Goal: Information Seeking & Learning: Learn about a topic

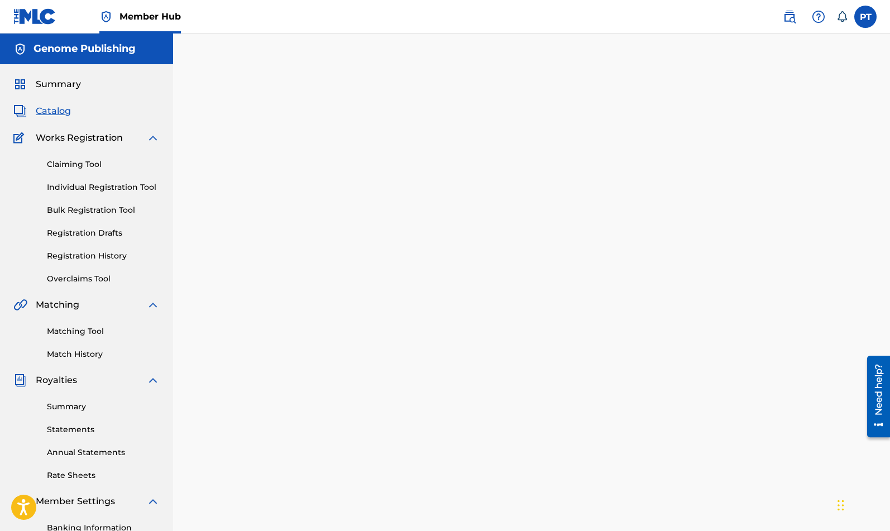
click at [54, 110] on span "Catalog" at bounding box center [53, 110] width 35 height 13
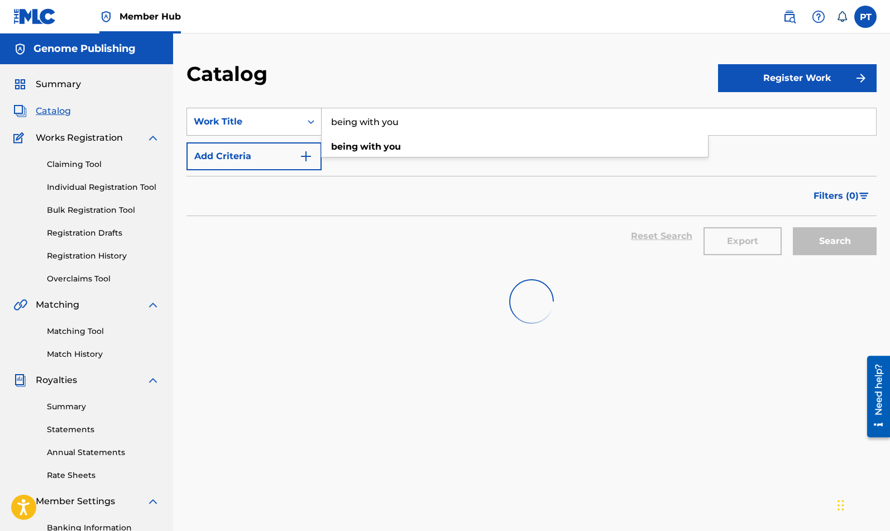
drag, startPoint x: 381, startPoint y: 117, endPoint x: 232, endPoint y: 109, distance: 149.8
click at [321, 112] on input "being with you" at bounding box center [598, 121] width 554 height 27
click at [366, 118] on input "me andyou" at bounding box center [598, 121] width 554 height 27
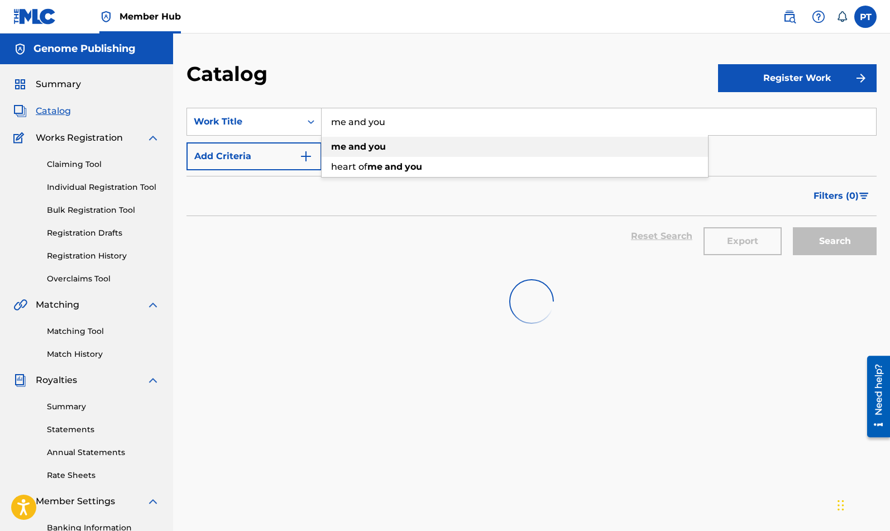
type input "me and you"
click at [359, 145] on strong "and" at bounding box center [357, 146] width 18 height 11
click at [423, 121] on input "me and you" at bounding box center [598, 121] width 554 height 27
click at [806, 127] on input "me and you" at bounding box center [598, 121] width 554 height 27
click at [752, 152] on div "SearchWithCriteria6d855e3c-e43e-4821-a47d-b8e4c2a9fddc Work Title me and you me…" at bounding box center [531, 139] width 690 height 63
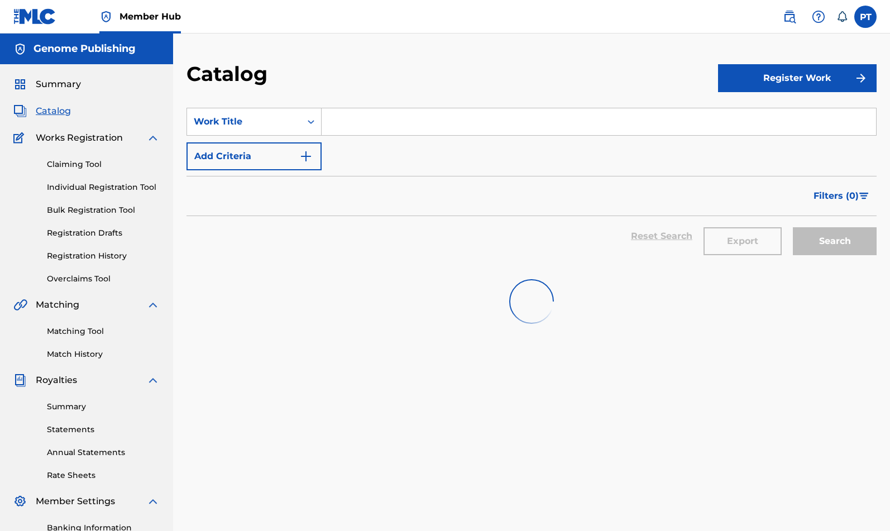
click at [465, 124] on input "Search Form" at bounding box center [598, 121] width 554 height 27
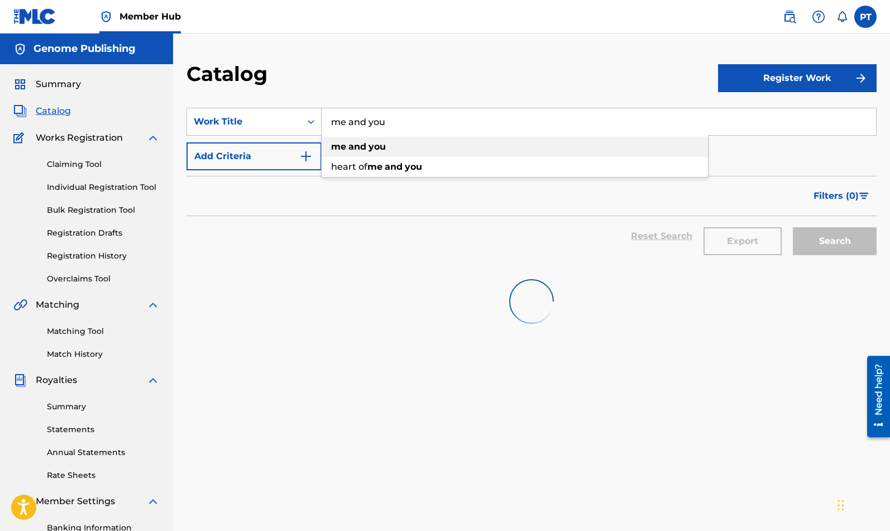
click at [371, 144] on strong "you" at bounding box center [376, 146] width 17 height 11
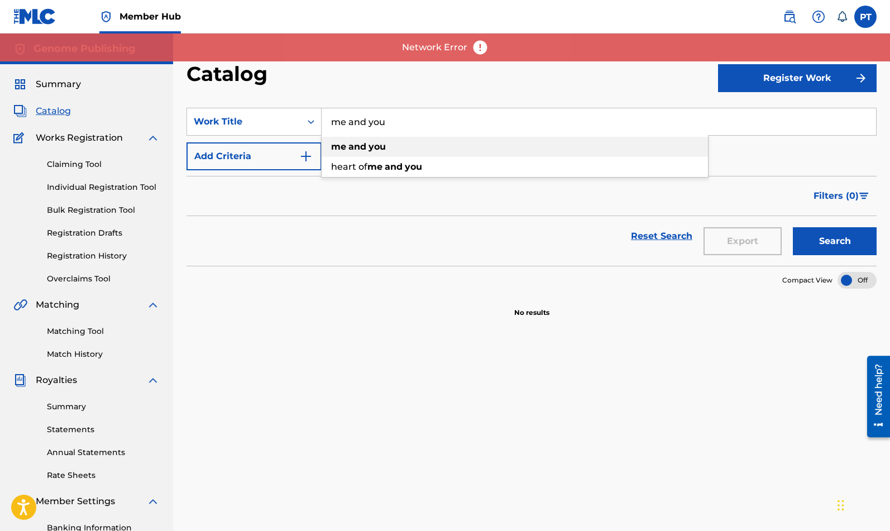
click at [371, 143] on strong "you" at bounding box center [376, 146] width 17 height 11
click at [849, 239] on button "Search" at bounding box center [834, 241] width 84 height 28
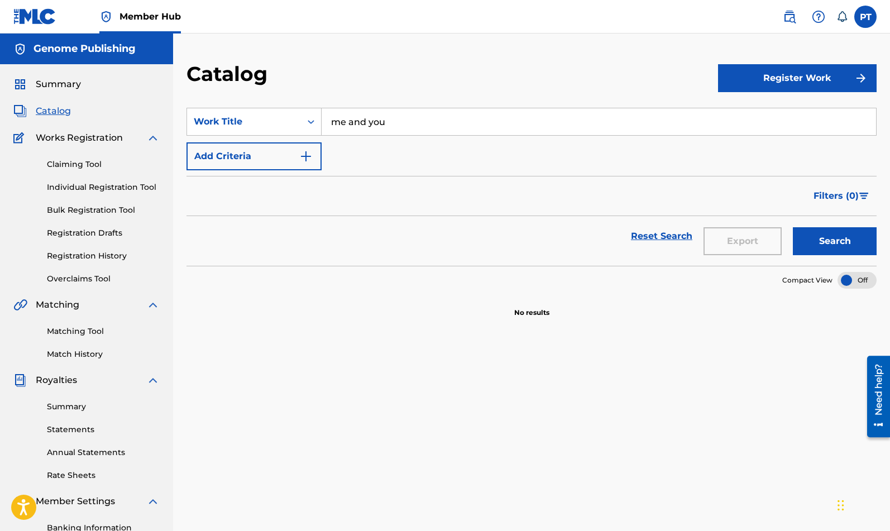
click at [47, 110] on span "Catalog" at bounding box center [53, 110] width 35 height 13
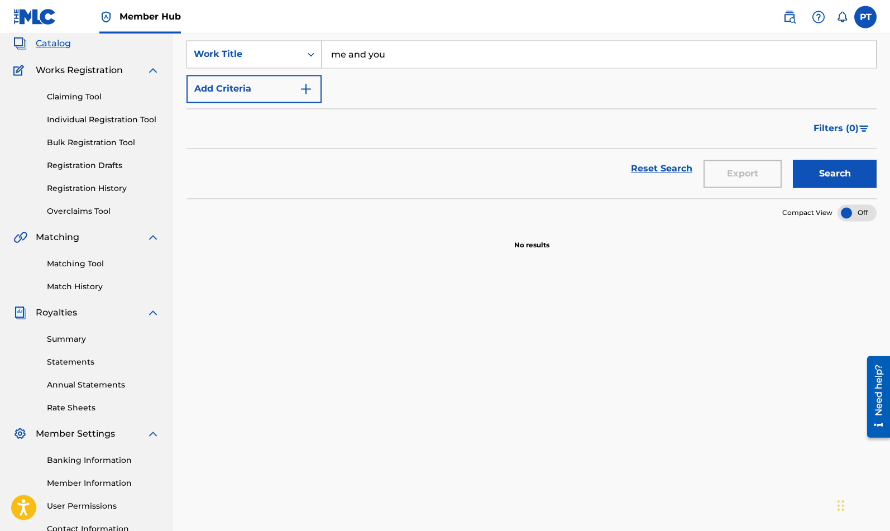
scroll to position [66, 0]
drag, startPoint x: 396, startPoint y: 53, endPoint x: 356, endPoint y: 53, distance: 39.6
click at [356, 53] on input "me and you" at bounding box center [598, 55] width 554 height 27
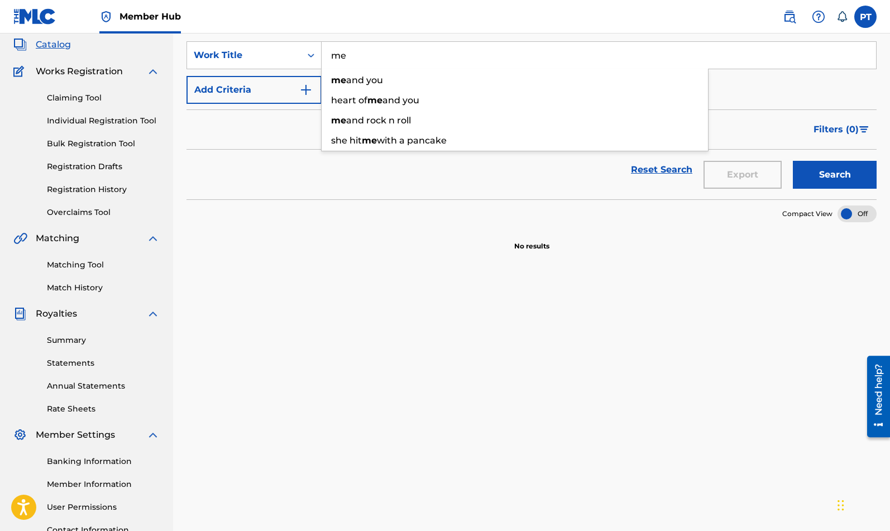
click at [792, 161] on button "Search" at bounding box center [834, 175] width 84 height 28
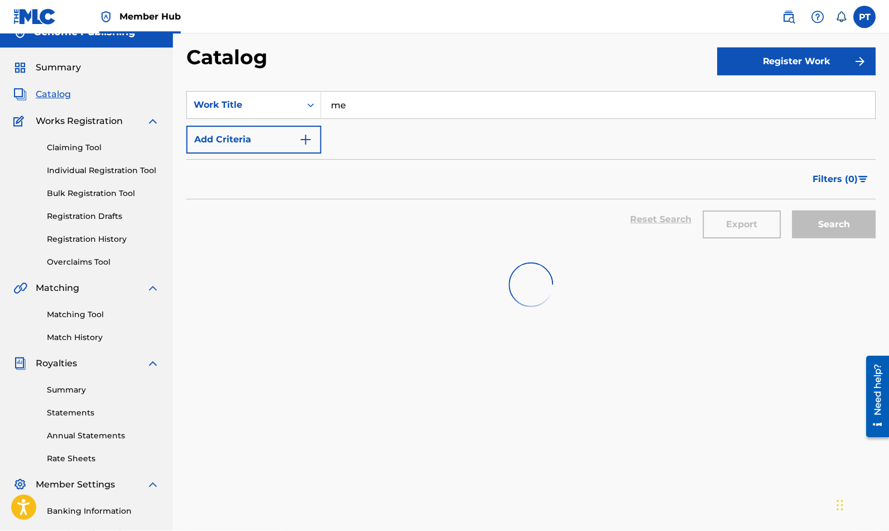
scroll to position [0, 0]
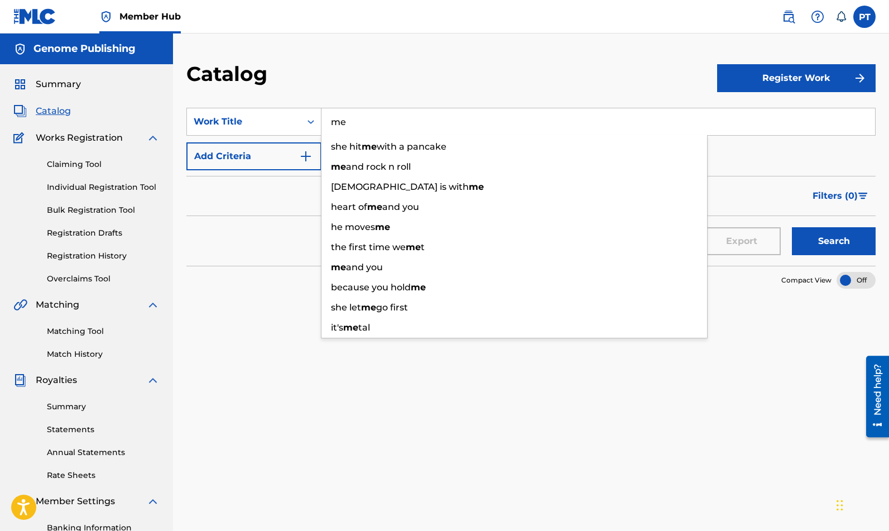
click at [53, 113] on span "Catalog" at bounding box center [53, 110] width 35 height 13
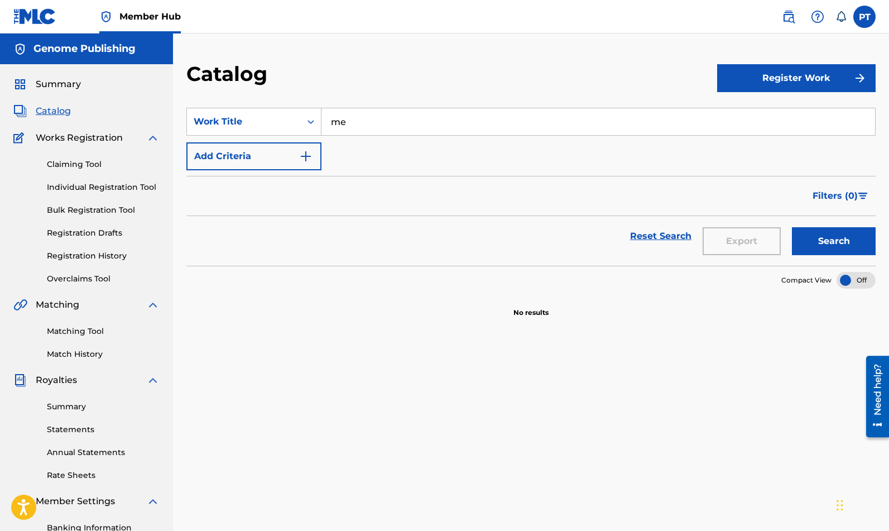
click at [465, 113] on input "me" at bounding box center [598, 121] width 554 height 27
type input "m"
click at [63, 111] on span "Catalog" at bounding box center [53, 110] width 35 height 13
click at [864, 18] on label at bounding box center [864, 17] width 22 height 22
click at [864, 17] on input "PT [PERSON_NAME] [EMAIL_ADDRESS][DOMAIN_NAME] Notification Preferences Profile …" at bounding box center [864, 17] width 0 height 0
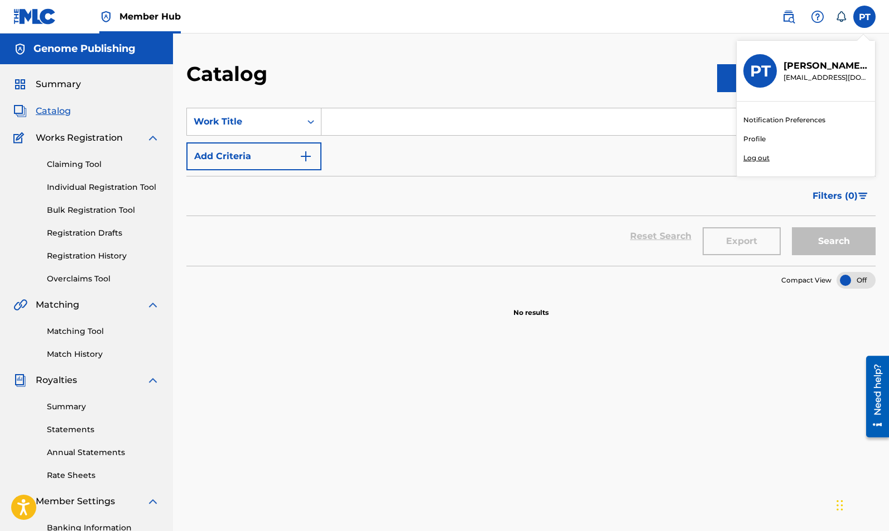
click at [758, 161] on p "Log out" at bounding box center [756, 158] width 26 height 10
click at [864, 17] on input "PT [PERSON_NAME] [EMAIL_ADDRESS][DOMAIN_NAME] Notification Preferences Profile …" at bounding box center [864, 17] width 0 height 0
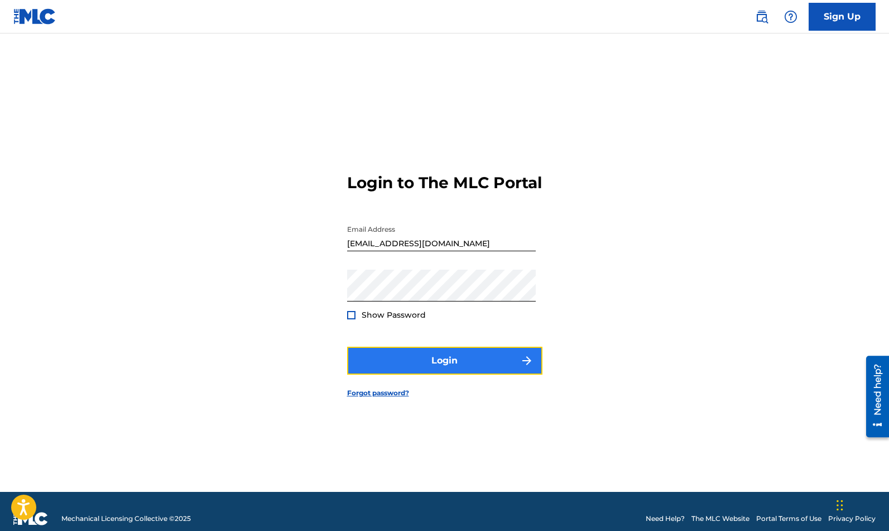
click at [423, 361] on button "Login" at bounding box center [444, 361] width 195 height 28
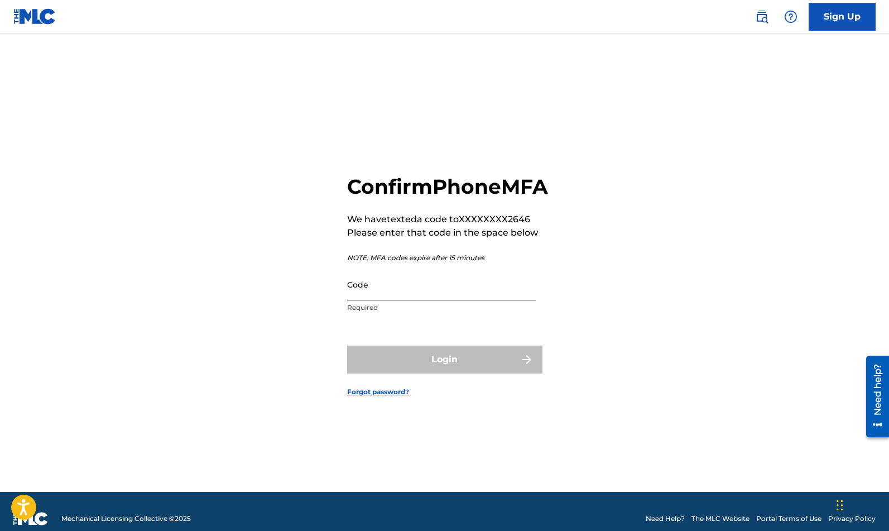
click at [404, 300] on input "Code" at bounding box center [441, 284] width 189 height 32
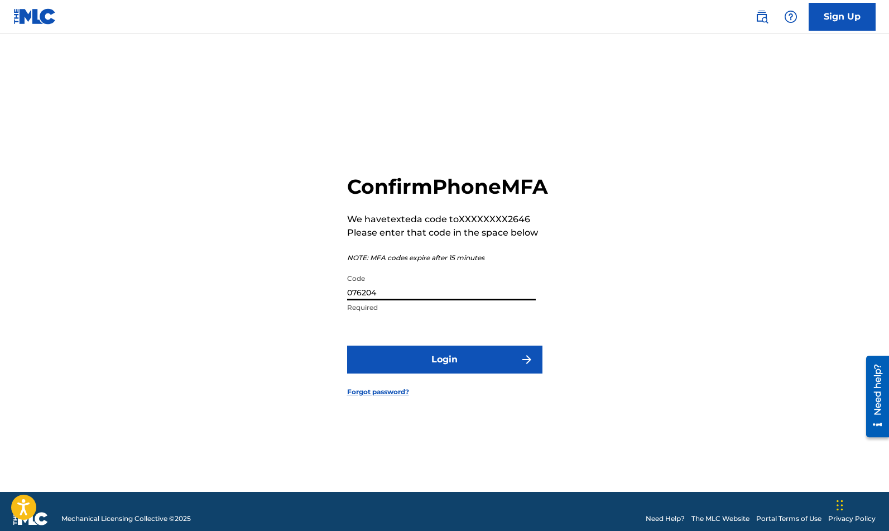
type input "076204"
click at [347, 345] on button "Login" at bounding box center [444, 359] width 195 height 28
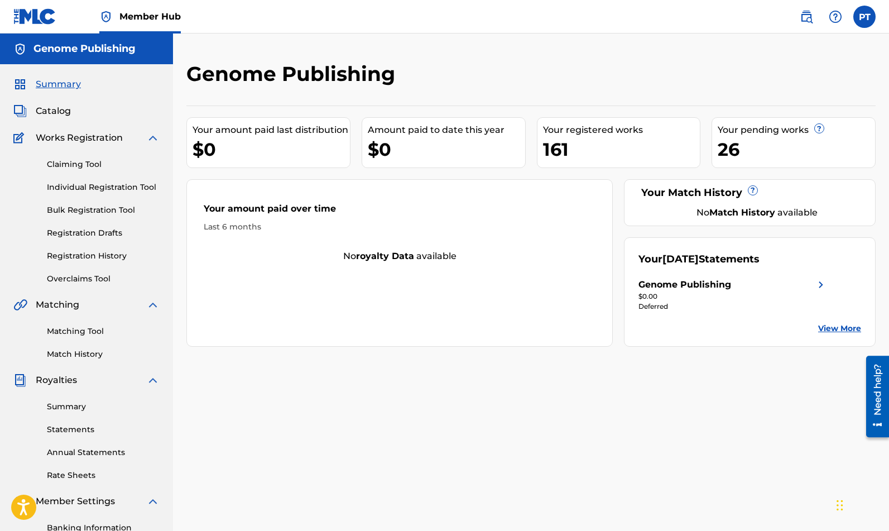
drag, startPoint x: 592, startPoint y: 213, endPoint x: 545, endPoint y: 204, distance: 47.8
click at [561, 206] on div "Your amount paid over time" at bounding box center [400, 211] width 392 height 19
click at [789, 150] on div "26" at bounding box center [796, 149] width 157 height 25
click at [730, 150] on div "26" at bounding box center [796, 149] width 157 height 25
drag, startPoint x: 213, startPoint y: 246, endPoint x: 208, endPoint y: 248, distance: 6.0
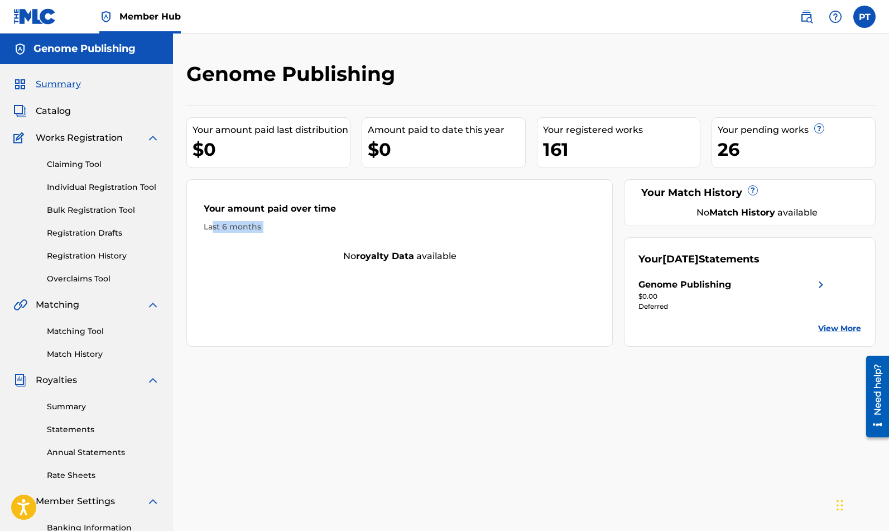
click at [211, 246] on div "Your amount paid over time Last 6 months No royalty data available" at bounding box center [399, 262] width 426 height 167
click at [52, 303] on span "Matching" at bounding box center [58, 304] width 44 height 13
drag, startPoint x: 52, startPoint y: 303, endPoint x: 61, endPoint y: 295, distance: 11.8
click at [57, 299] on span "Matching" at bounding box center [58, 304] width 44 height 13
click at [757, 133] on div "Your pending works ?" at bounding box center [796, 129] width 157 height 13
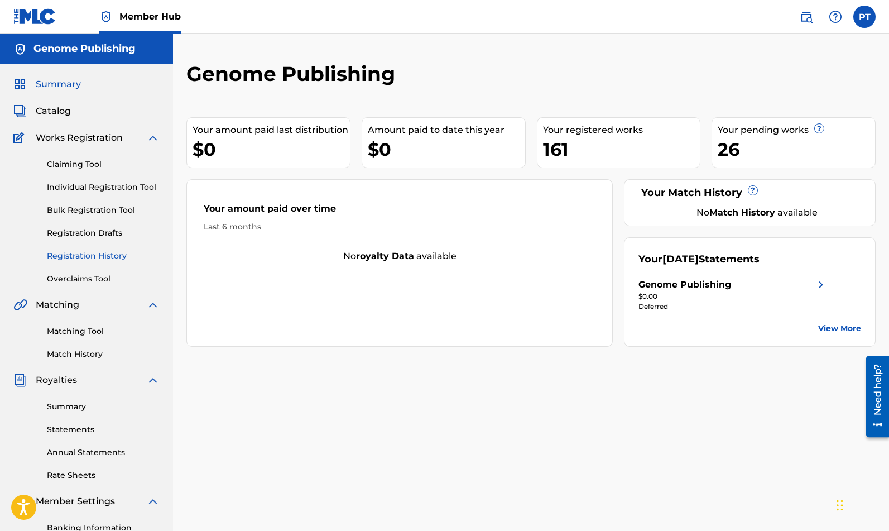
click at [86, 257] on link "Registration History" at bounding box center [103, 256] width 113 height 12
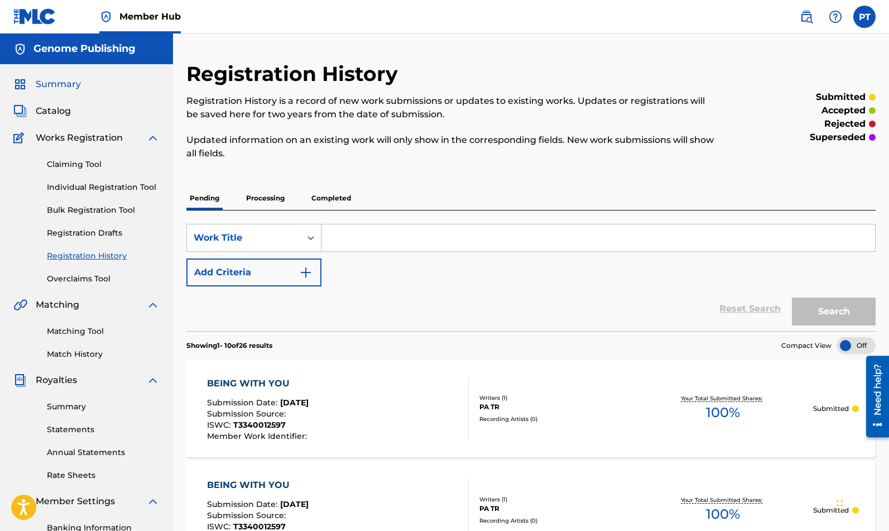
click at [60, 80] on span "Summary" at bounding box center [58, 84] width 45 height 13
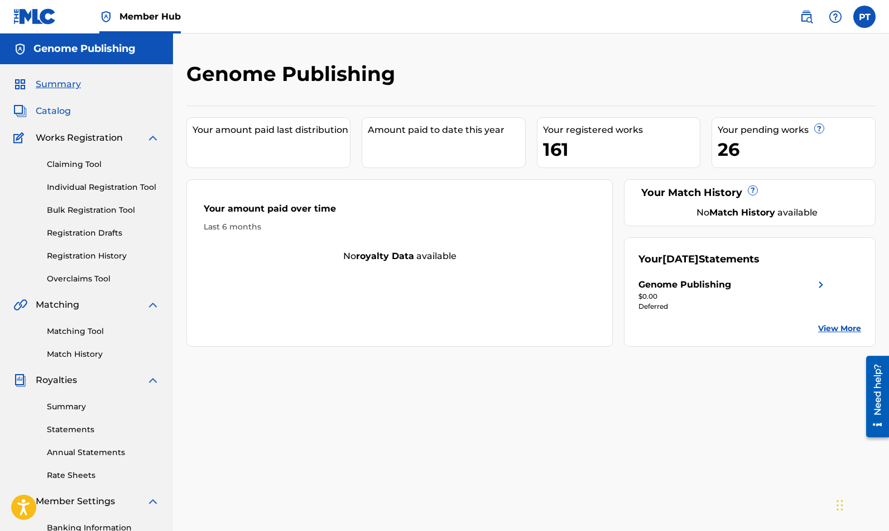
click at [51, 109] on span "Catalog" at bounding box center [53, 110] width 35 height 13
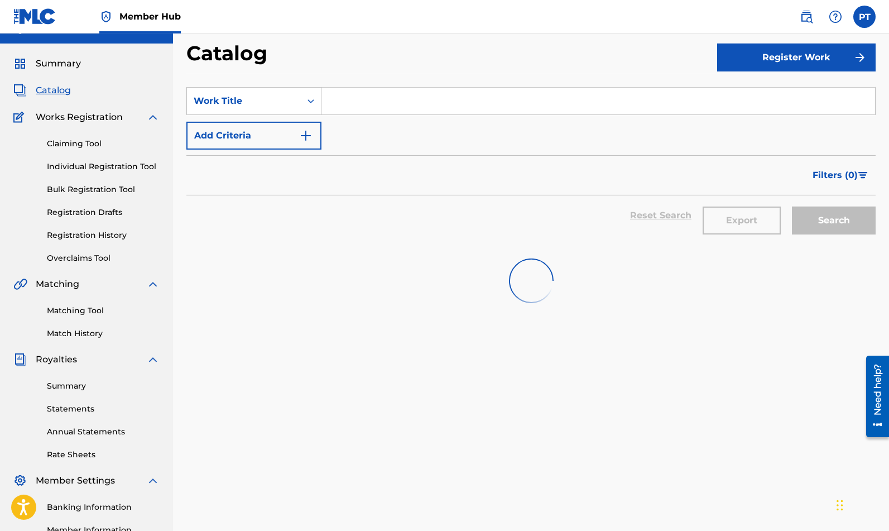
scroll to position [110, 0]
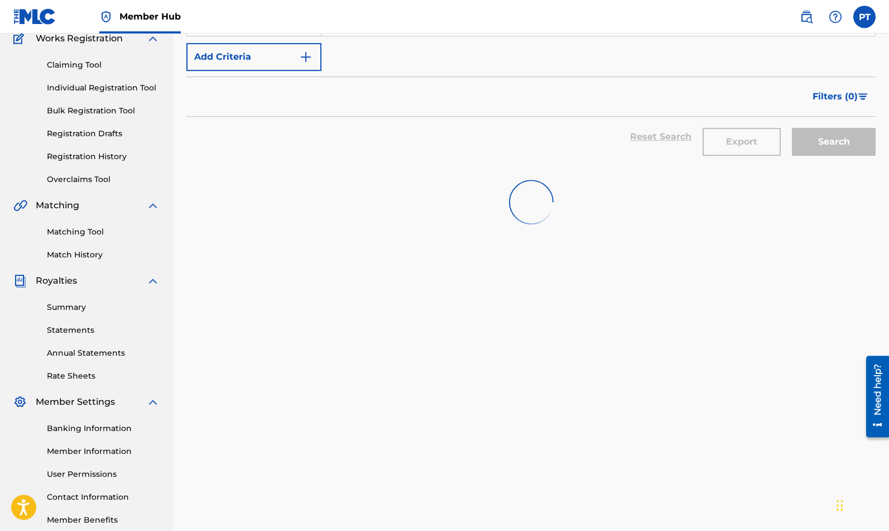
click at [409, 268] on div "SearchWithCriteria251bd189-c329-420f-8135-1767b5e89e02 Work Title Add Criteria …" at bounding box center [530, 283] width 689 height 577
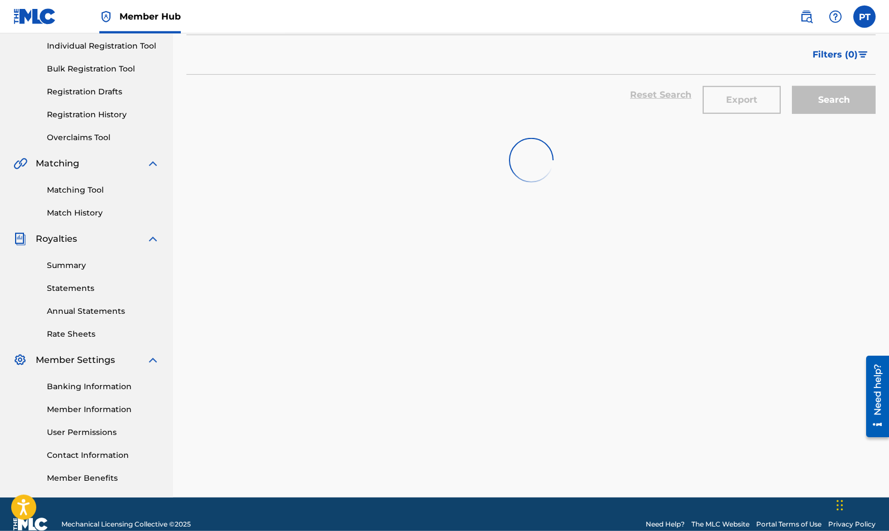
scroll to position [161, 0]
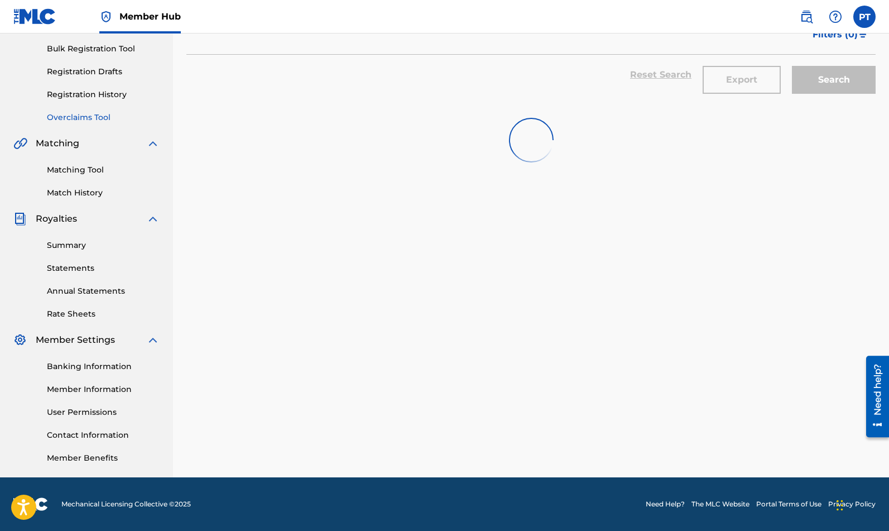
click at [74, 119] on link "Overclaims Tool" at bounding box center [103, 118] width 113 height 12
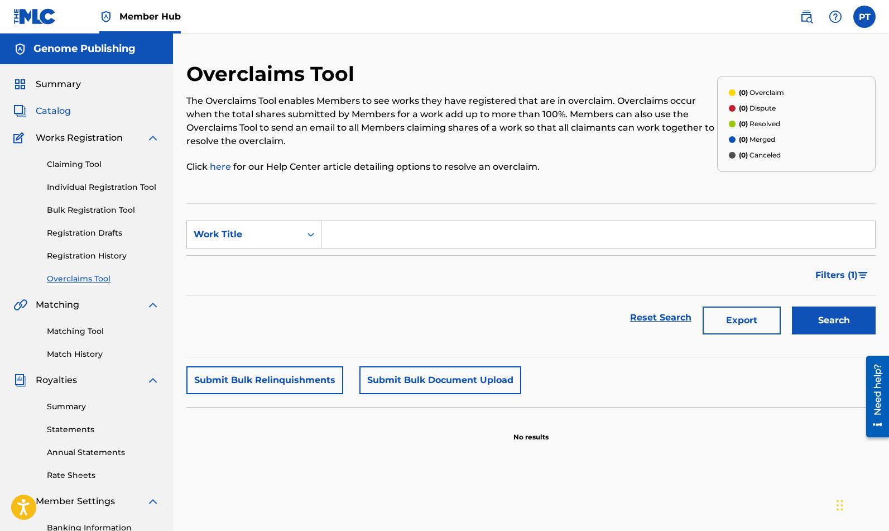
click at [59, 113] on span "Catalog" at bounding box center [53, 110] width 35 height 13
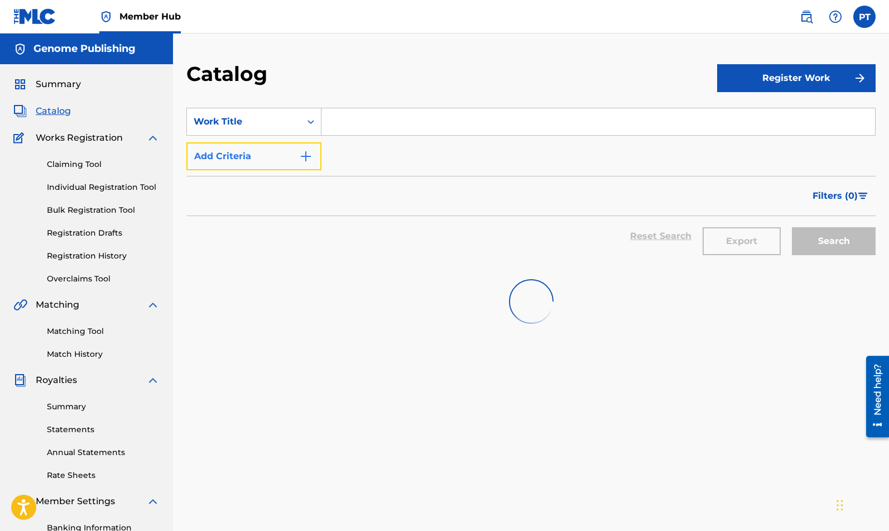
click at [257, 165] on button "Add Criteria" at bounding box center [253, 156] width 135 height 28
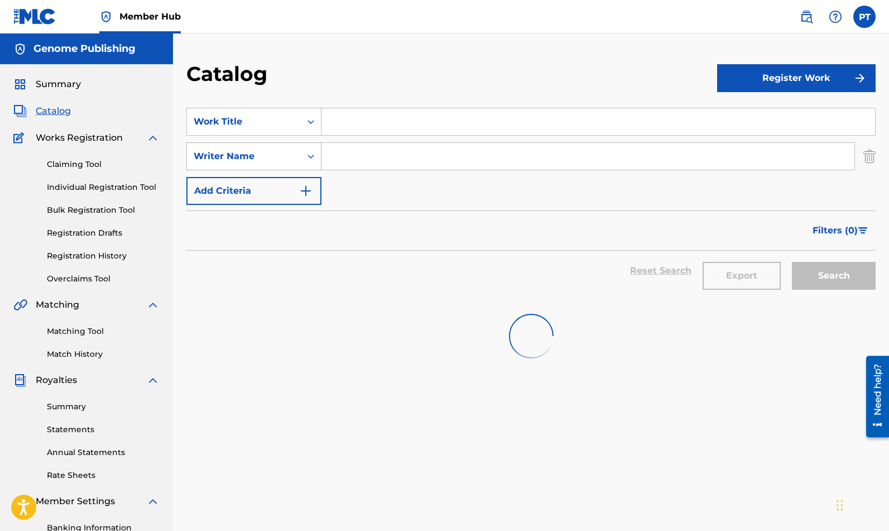
click at [262, 155] on div "Writer Name" at bounding box center [244, 156] width 100 height 13
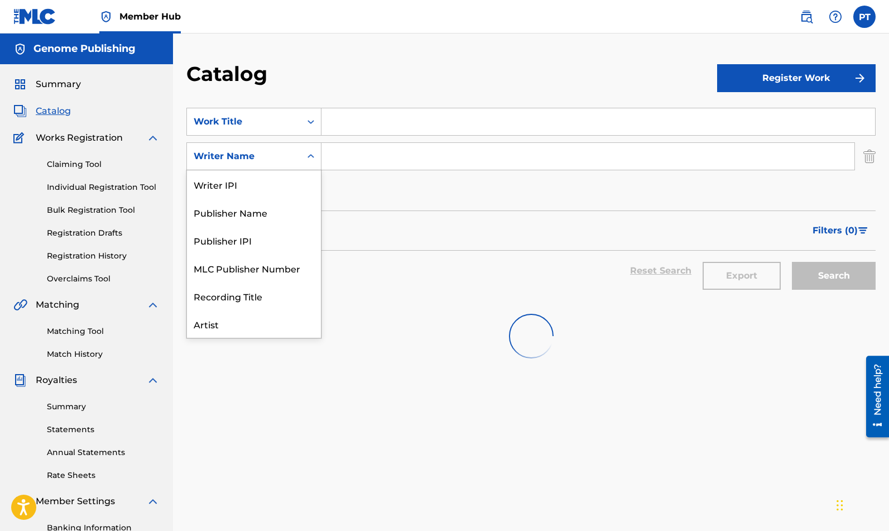
scroll to position [56, 0]
click at [207, 266] on div "Artist" at bounding box center [254, 268] width 134 height 28
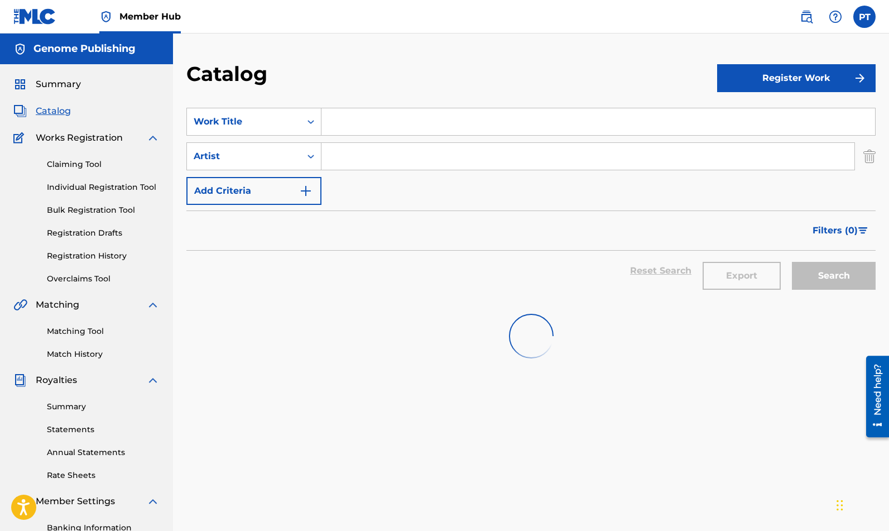
click at [377, 149] on input "Search Form" at bounding box center [587, 156] width 533 height 27
type input "tone genome"
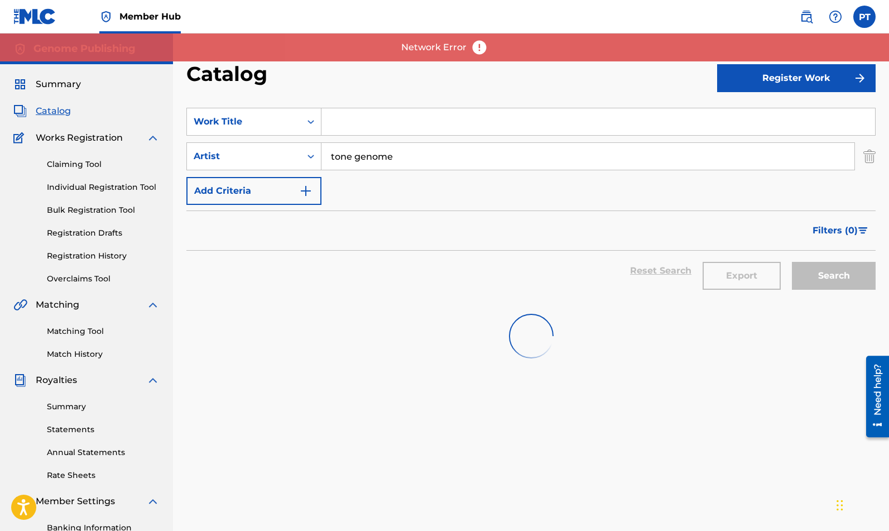
click at [424, 49] on p "Network Error" at bounding box center [433, 47] width 65 height 13
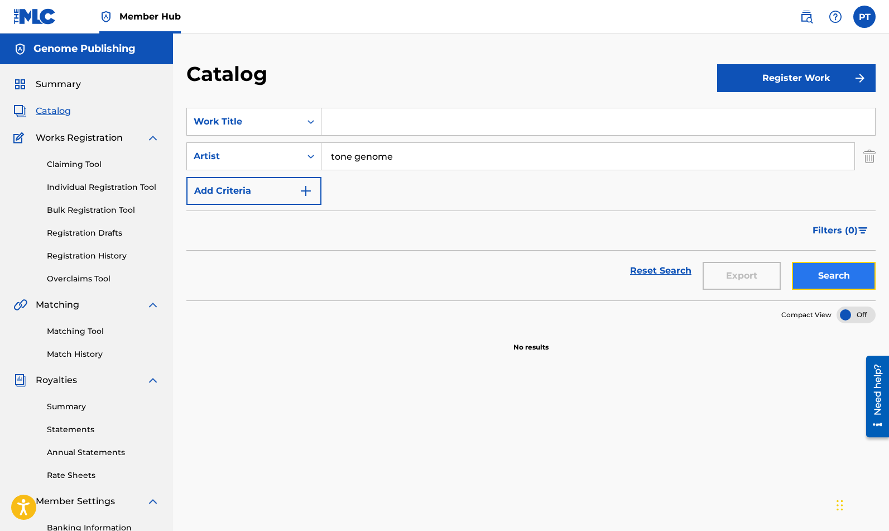
click at [811, 272] on button "Search" at bounding box center [834, 276] width 84 height 28
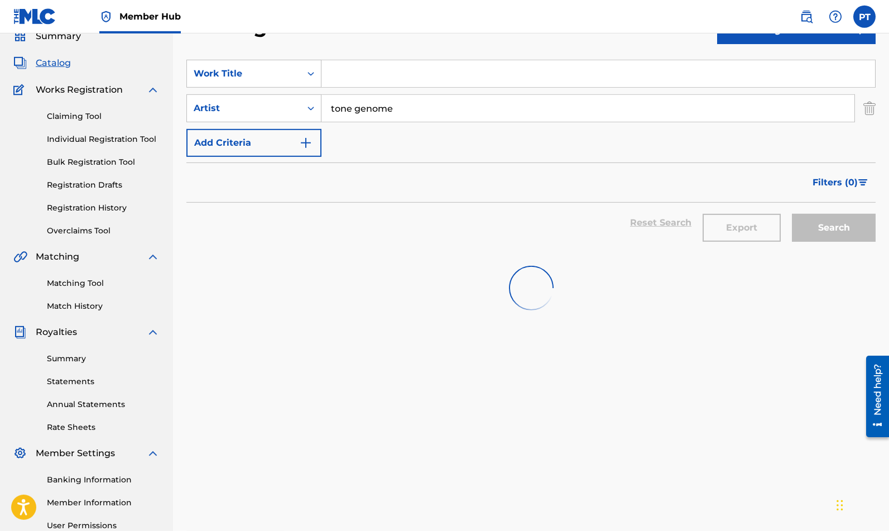
scroll to position [0, 0]
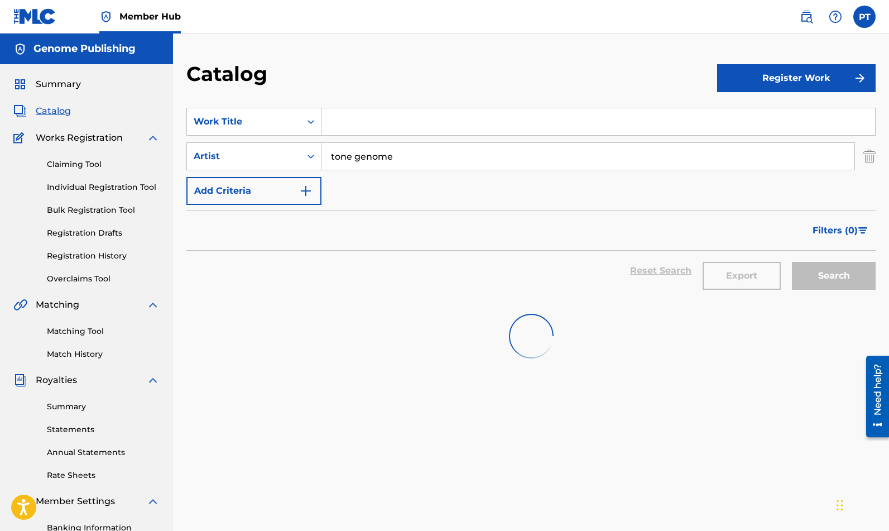
drag, startPoint x: 398, startPoint y: 151, endPoint x: 119, endPoint y: 65, distance: 292.7
click at [321, 148] on input "tone genome" at bounding box center [587, 156] width 533 height 27
click at [81, 184] on link "Individual Registration Tool" at bounding box center [103, 187] width 113 height 12
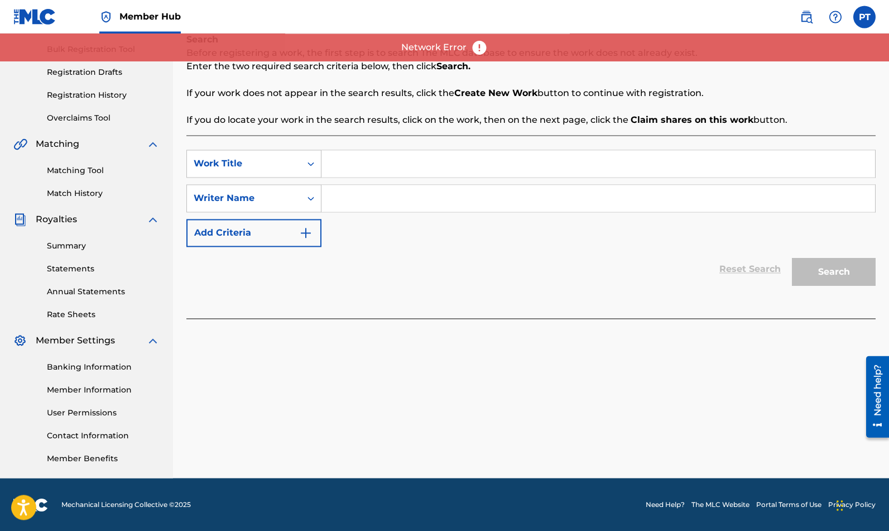
scroll to position [161, 0]
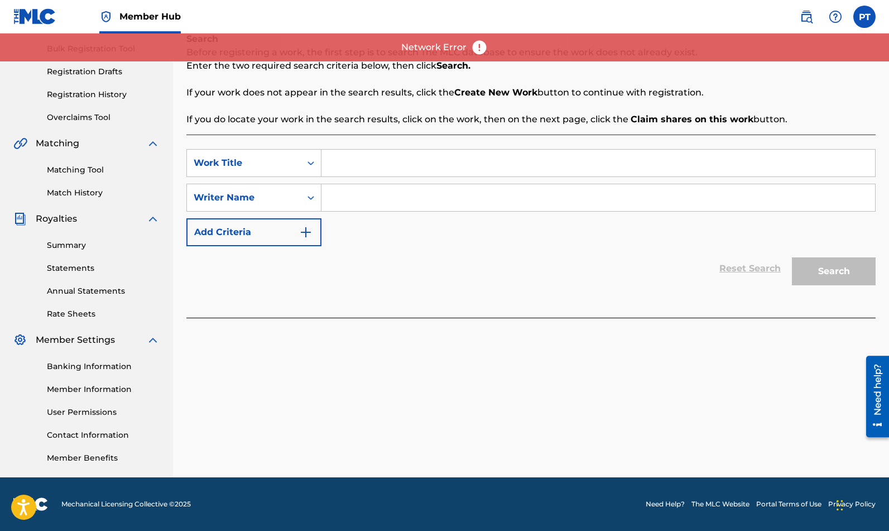
click at [484, 42] on img at bounding box center [479, 47] width 17 height 17
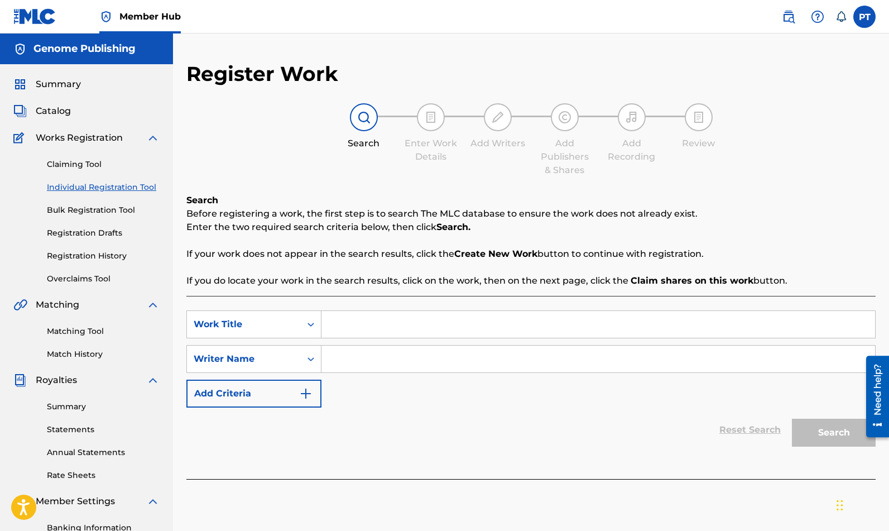
click at [420, 325] on input "Search Form" at bounding box center [598, 324] width 554 height 27
click at [383, 328] on input "me" at bounding box center [598, 324] width 554 height 27
type input "me and you"
click at [797, 364] on input "Search Form" at bounding box center [598, 358] width 554 height 27
type input "pa tr"
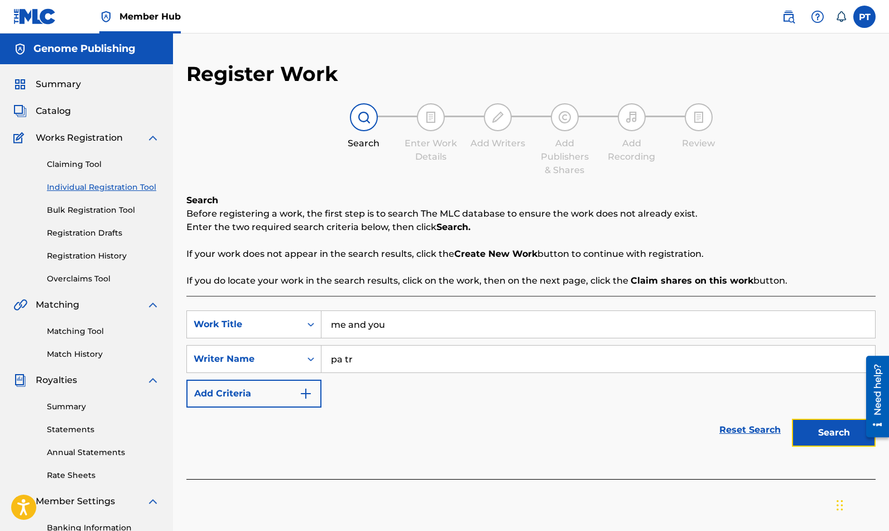
click at [825, 434] on button "Search" at bounding box center [834, 433] width 84 height 28
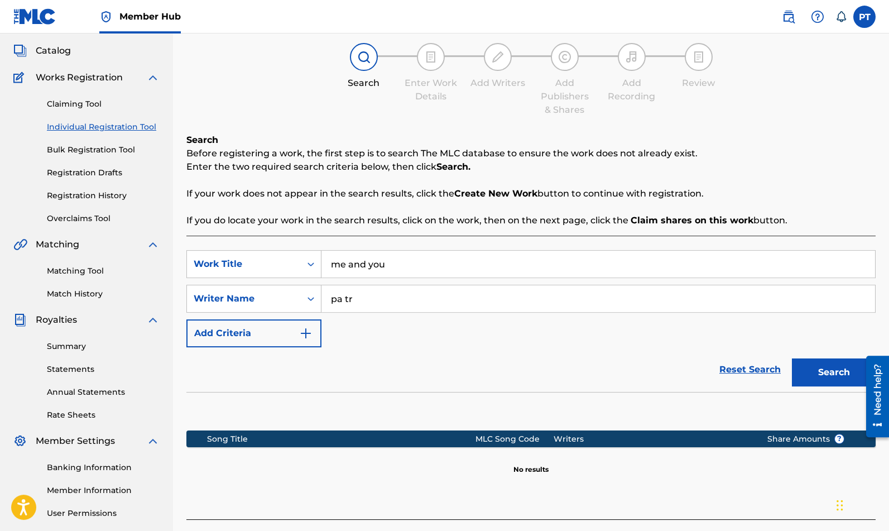
scroll to position [95, 0]
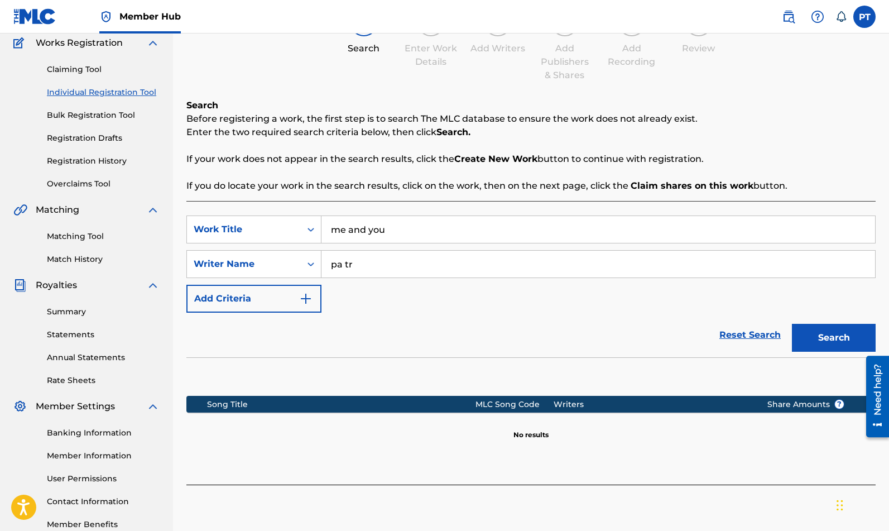
drag, startPoint x: 400, startPoint y: 232, endPoint x: 122, endPoint y: 145, distance: 291.9
click at [321, 227] on input "me and you" at bounding box center [598, 229] width 554 height 27
click at [64, 67] on link "Claiming Tool" at bounding box center [103, 70] width 113 height 12
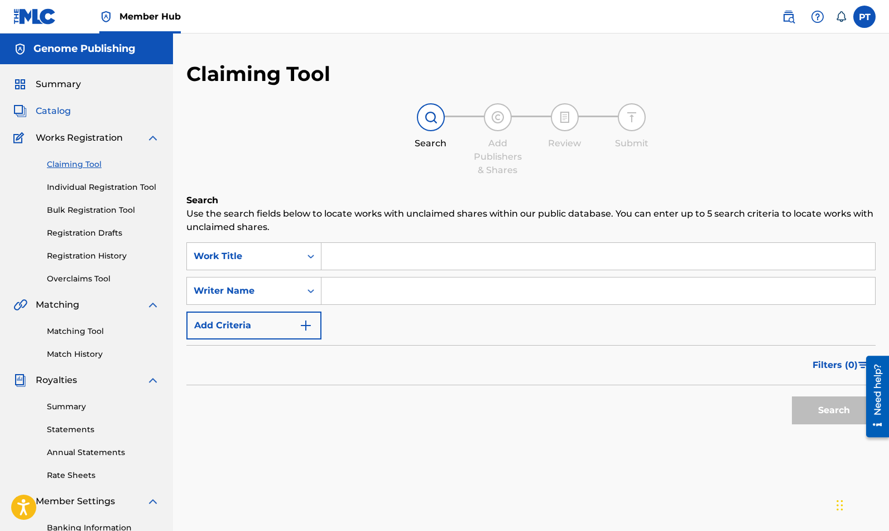
click at [37, 107] on span "Catalog" at bounding box center [53, 110] width 35 height 13
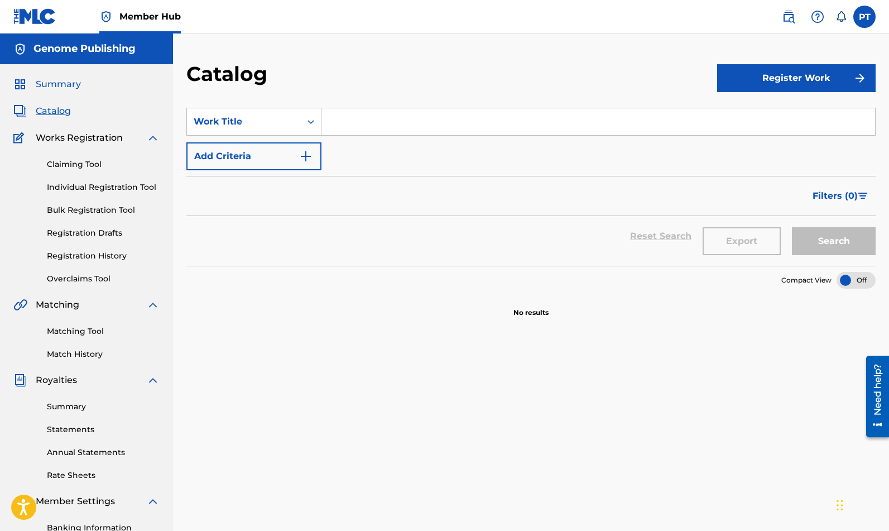
click at [66, 89] on span "Summary" at bounding box center [58, 84] width 45 height 13
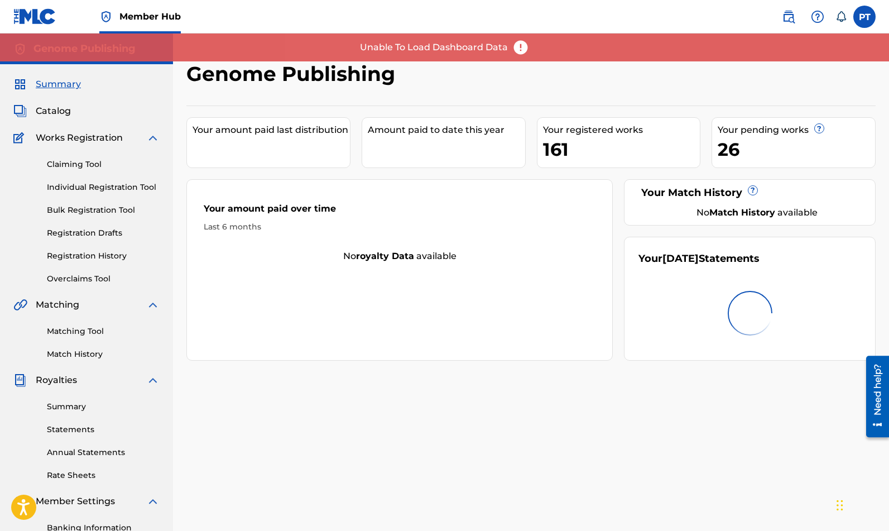
click at [518, 47] on img at bounding box center [520, 47] width 17 height 17
